Goal: Information Seeking & Learning: Learn about a topic

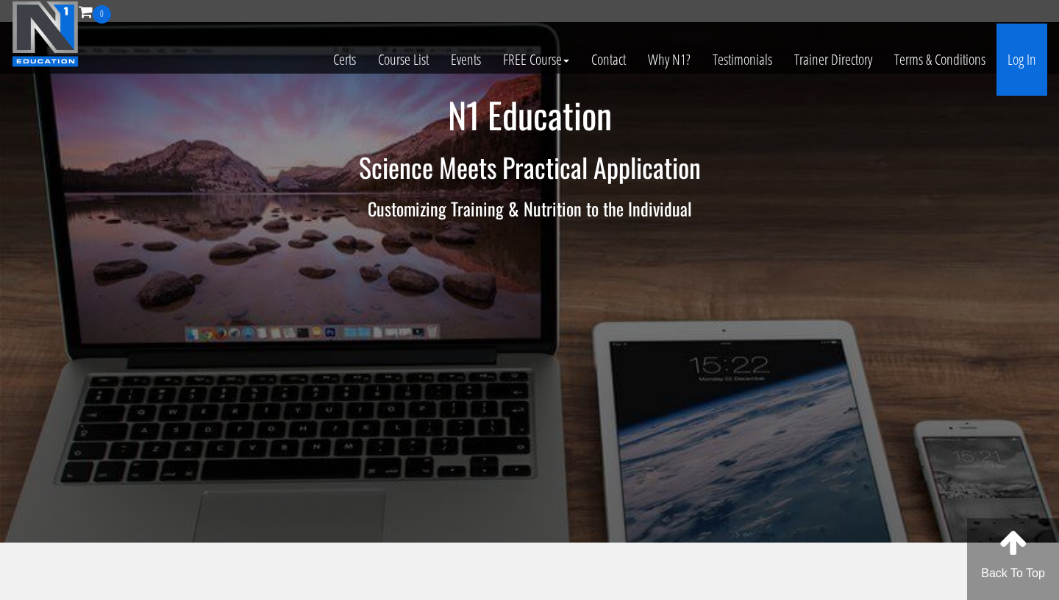
click at [1030, 45] on link "Log In" at bounding box center [1022, 60] width 51 height 72
click at [1008, 79] on link "Log In" at bounding box center [1022, 60] width 51 height 72
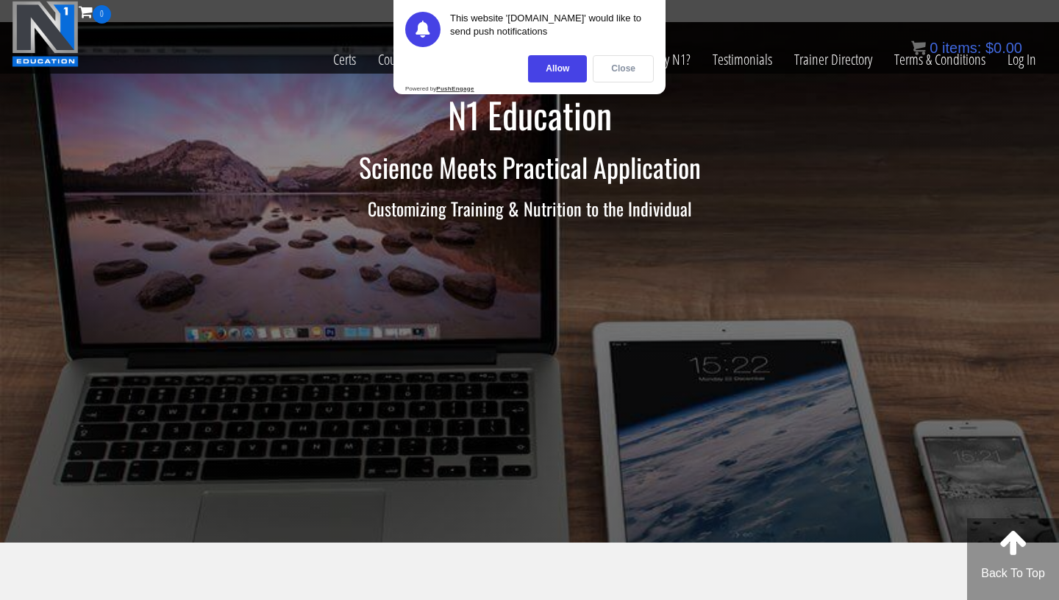
click at [631, 68] on div "Close" at bounding box center [623, 68] width 61 height 27
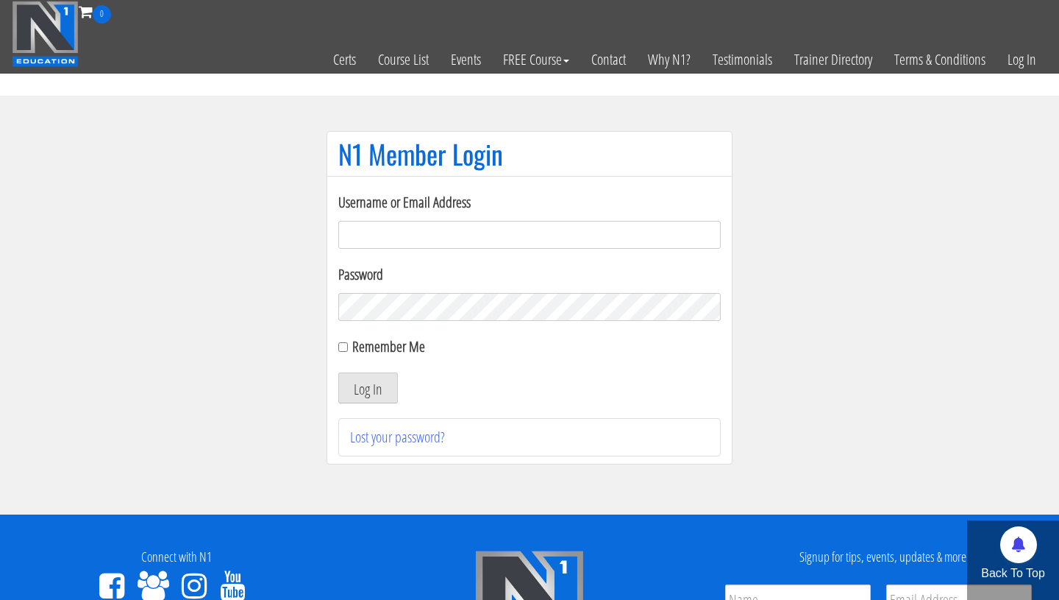
type input "pinedaa24@gmail.com"
click at [338, 372] on button "Log In" at bounding box center [368, 387] width 60 height 31
click at [361, 396] on button "Log In" at bounding box center [368, 387] width 60 height 31
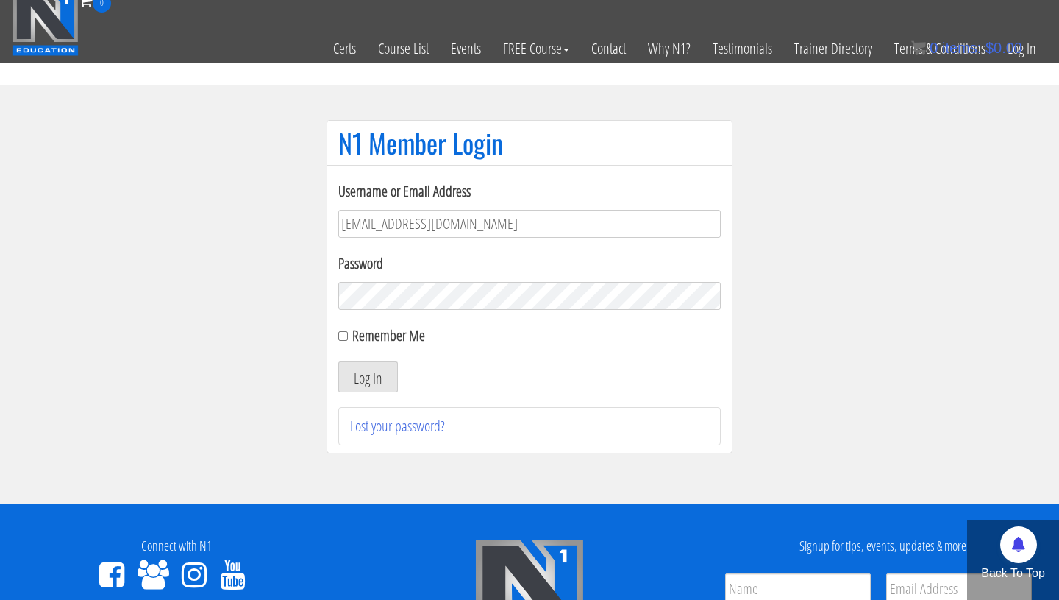
click at [350, 337] on div "Remember Me" at bounding box center [529, 335] width 383 height 22
click at [342, 335] on input "Remember Me" at bounding box center [343, 336] width 10 height 10
checkbox input "true"
click at [360, 383] on button "Log In" at bounding box center [368, 376] width 60 height 31
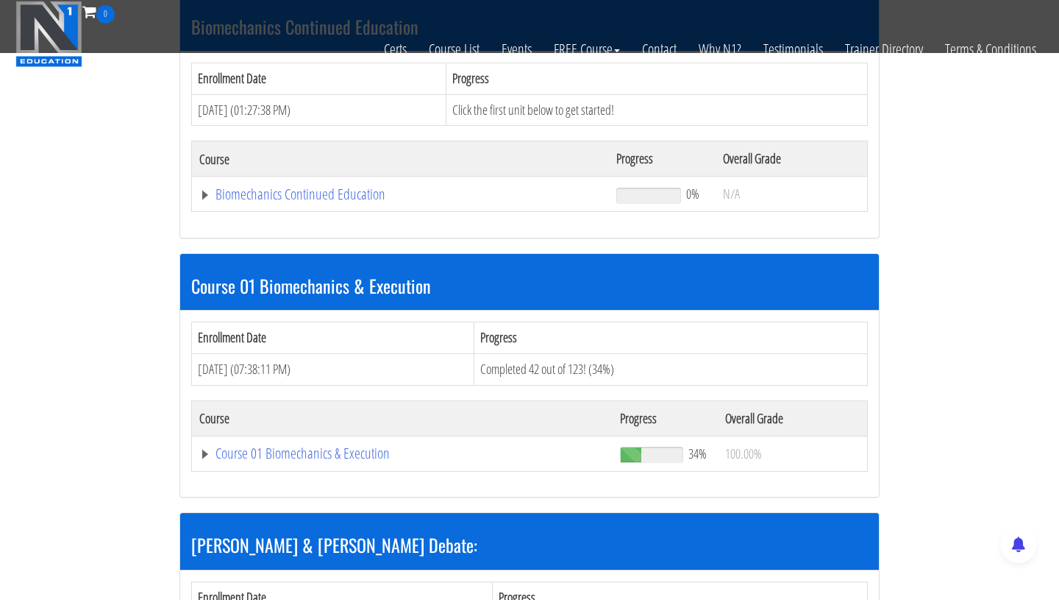
scroll to position [346, 0]
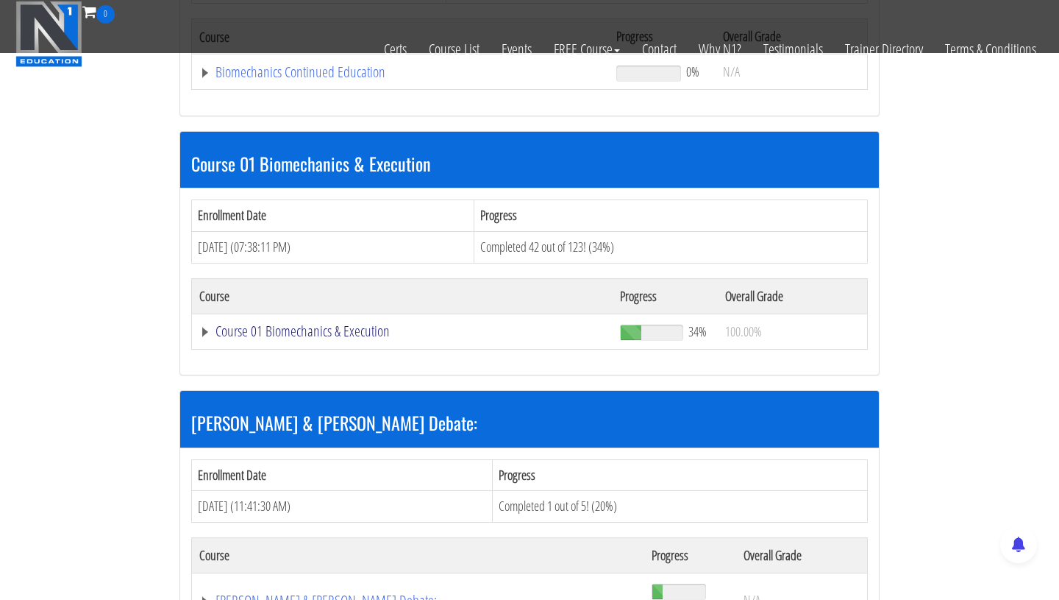
click at [280, 332] on link "Course 01 Biomechanics & Execution" at bounding box center [402, 331] width 406 height 15
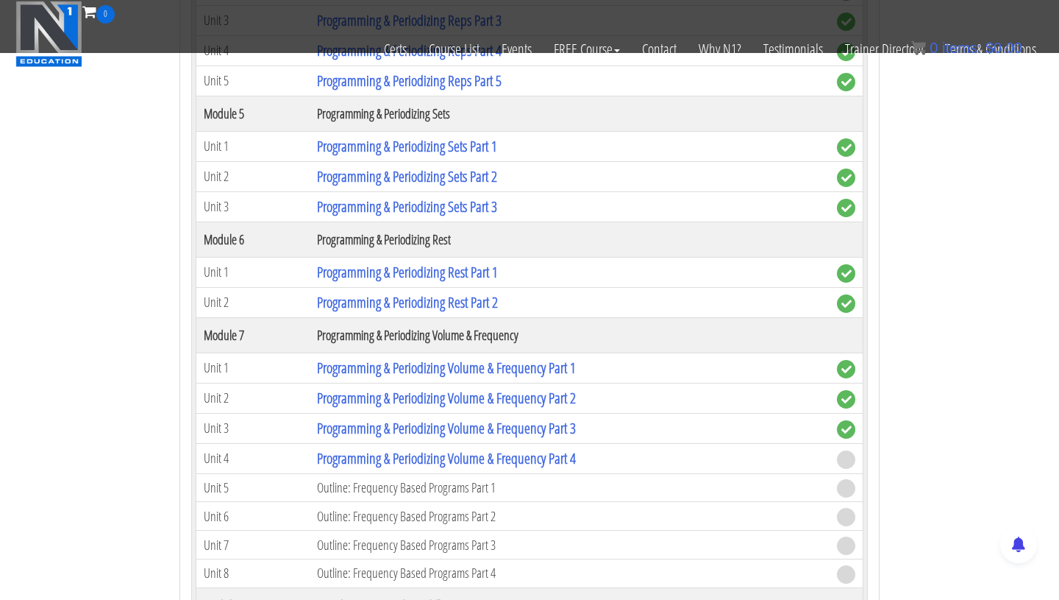
scroll to position [1811, 0]
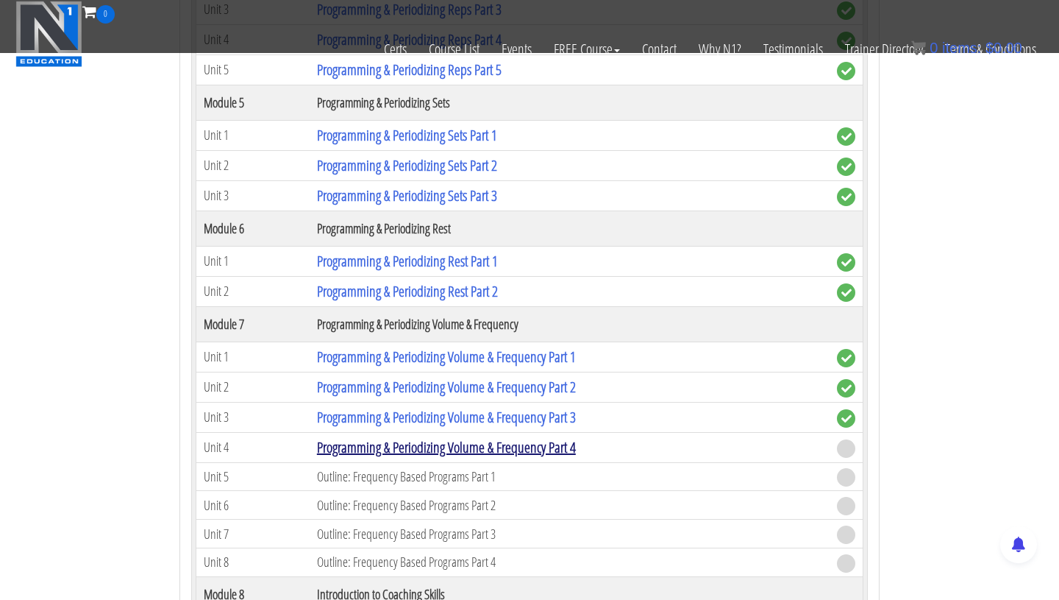
click at [330, 444] on link "Programming & Periodizing Volume & Frequency Part 4" at bounding box center [446, 447] width 259 height 20
